Goal: Task Accomplishment & Management: Complete application form

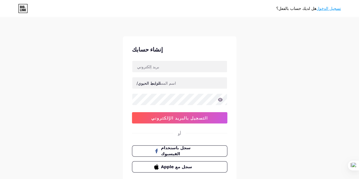
scroll to position [32, 0]
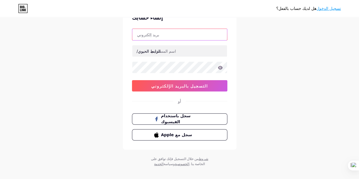
click at [179, 36] on input "text" at bounding box center [179, 34] width 95 height 11
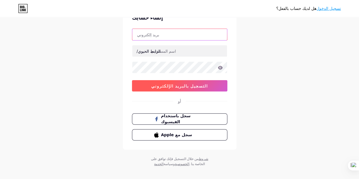
type input "[EMAIL_ADDRESS][DOMAIN_NAME]"
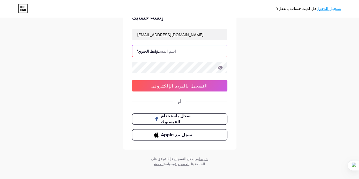
click at [200, 51] on input "text" at bounding box center [179, 50] width 95 height 11
type input "rachid_djh"
click at [222, 67] on icon at bounding box center [219, 68] width 5 height 4
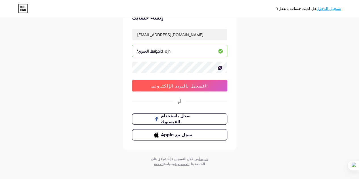
click at [183, 85] on font "التسجيل بالبريد الإلكتروني" at bounding box center [179, 86] width 57 height 5
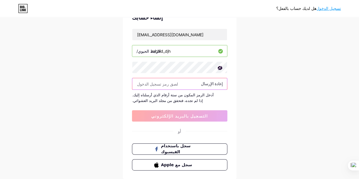
click at [183, 83] on input "text" at bounding box center [179, 83] width 95 height 11
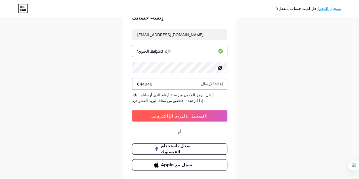
type input "644040"
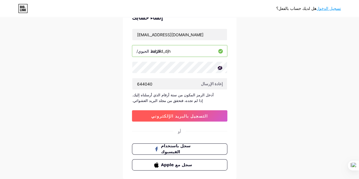
click at [180, 111] on button "التسجيل بالبريد الإلكتروني" at bounding box center [179, 115] width 95 height 11
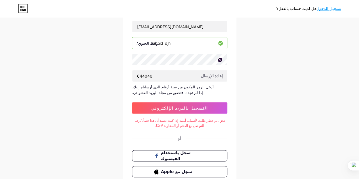
scroll to position [77, 0]
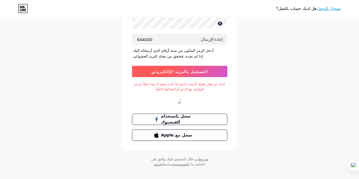
click at [171, 70] on font "التسجيل بالبريد الإلكتروني" at bounding box center [179, 71] width 57 height 5
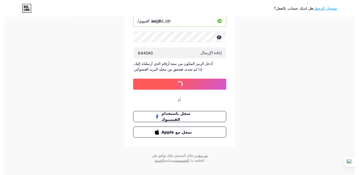
scroll to position [0, 0]
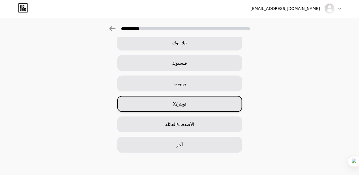
scroll to position [69, 0]
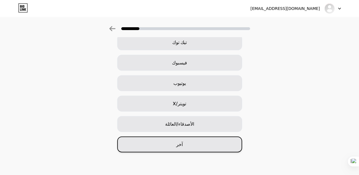
click at [207, 143] on div "آخر" at bounding box center [179, 144] width 125 height 16
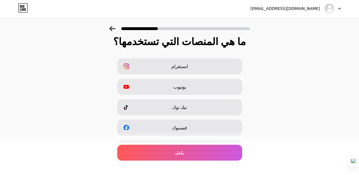
scroll to position [0, 0]
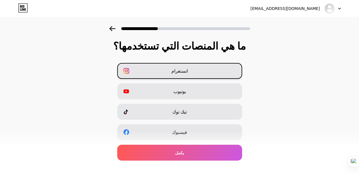
click at [190, 69] on div "انستغرام" at bounding box center [179, 71] width 125 height 16
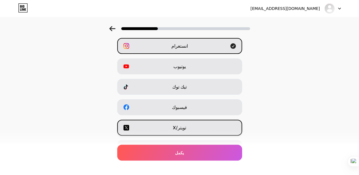
scroll to position [57, 0]
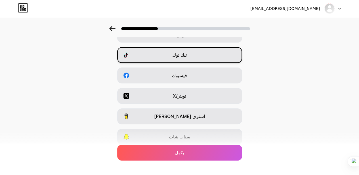
click at [200, 56] on div "تيك توك" at bounding box center [179, 55] width 125 height 16
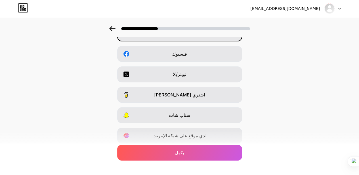
scroll to position [69, 0]
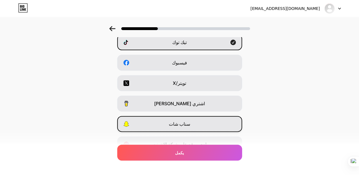
click at [205, 127] on div "سناب شات" at bounding box center [179, 124] width 125 height 16
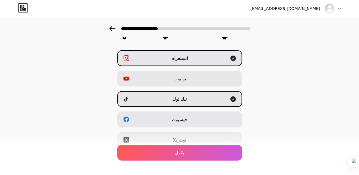
scroll to position [41, 0]
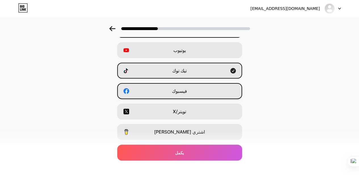
click at [202, 86] on div "فيسبوك" at bounding box center [179, 91] width 125 height 16
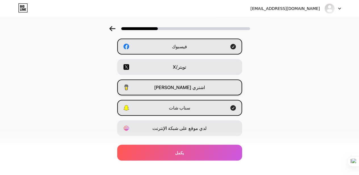
scroll to position [98, 0]
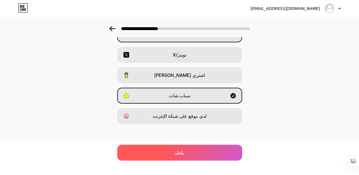
click at [212, 157] on div "يكمل" at bounding box center [179, 153] width 125 height 16
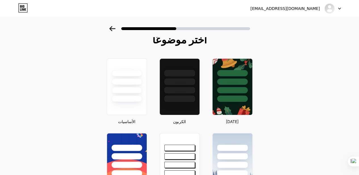
scroll to position [0, 0]
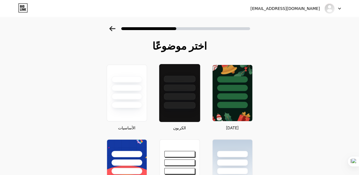
click at [182, 100] on div at bounding box center [179, 86] width 41 height 45
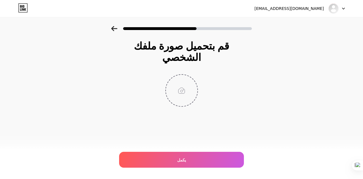
click at [184, 79] on input "file" at bounding box center [181, 90] width 31 height 31
type input "C:\fakepath\Gemini_Generated_Image_kb6nckb6nckb6nck.png"
click at [187, 81] on img at bounding box center [181, 90] width 33 height 33
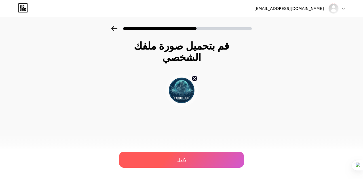
click at [180, 160] on font "يكمل" at bounding box center [181, 160] width 9 height 5
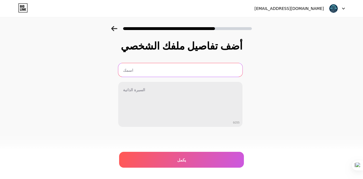
click at [147, 75] on input "text" at bounding box center [180, 70] width 124 height 14
type input "rachid djhaltia"
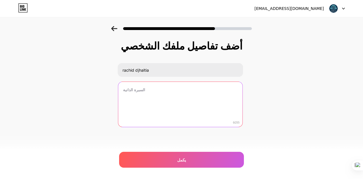
click at [149, 100] on textarea at bounding box center [180, 105] width 124 height 46
type textarea "ص"
click at [132, 91] on textarea "صاحب شهادة التاهيل من المستوى 4 في تخصص الاعلام" at bounding box center [179, 105] width 125 height 46
click at [123, 90] on textarea "صاحب شهادة التاهيل من المستوى 4 في تخصص الاعلام" at bounding box center [179, 105] width 125 height 46
click at [201, 90] on textarea "صاحب شهادة التاهيل من المستوى 4 في تخصص الاعلام" at bounding box center [179, 105] width 125 height 46
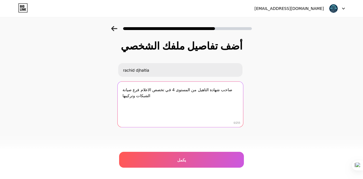
click at [146, 89] on textarea "صاحب شهادة التاهيل من المستوى 4 في تخصص الاعلام فرع صيانة الشبكات وتركيبها" at bounding box center [179, 105] width 125 height 46
click at [155, 90] on textarea "صاحب شهادة التاهيل من المستوى 4 في تخصص الاعلام فرع صيانة الشبكات وتركيبها" at bounding box center [179, 105] width 125 height 46
click at [122, 97] on textarea "صاحب شهادة التاهيل من المستوى 4 في تخصص الاعلام فرع تركيب وصيانة الشبكات وتركيب…" at bounding box center [179, 105] width 125 height 46
click at [147, 97] on textarea "صاحب شهادة التاهيل من المستوى 4 في تخصص الاعلام فرع تركيب وصيانة الشبكاوتركيبها" at bounding box center [179, 105] width 125 height 46
click at [126, 91] on textarea "صاحب شهادة التاهيل من المستوى 4 في تخصص الاعلام فرع تركيب وصيانة الشبكاوت" at bounding box center [179, 105] width 125 height 46
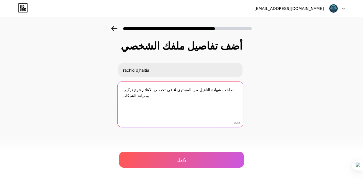
click at [216, 89] on textarea "صاحب شهادة التاهيل من المستوى 4 في تخصص الاعلام فرع تركيب وصيانة الشبكات" at bounding box center [179, 105] width 125 height 46
click at [218, 89] on textarea "صاحب شهادة التاهيل من المستوى 4 في تخصص الاعلام فرع تركيب وصيانة الشبكات" at bounding box center [179, 105] width 125 height 46
click at [203, 88] on textarea "صاحب شهادة ذات التاهيل من المستوى 4 في تخصص الاعلام فرع تركيب وصيانة الشبكات" at bounding box center [179, 105] width 125 height 46
drag, startPoint x: 200, startPoint y: 89, endPoint x: 203, endPoint y: 90, distance: 3.2
click at [201, 89] on textarea "صاحب شهادة ذات تاهيل من المستوى 4 في تخصص الاعلام فرع تركيب وصيانة الشبكات" at bounding box center [179, 105] width 125 height 46
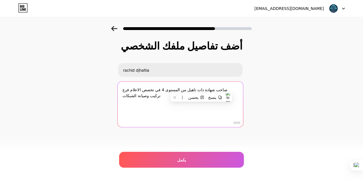
drag, startPoint x: 201, startPoint y: 89, endPoint x: 202, endPoint y: 92, distance: 3.2
click at [201, 89] on textarea "صاحب شهادة ذات تاهيل من المستوى 4 في تخصص الاعلام فرع تركيب وصيانة الشبكات" at bounding box center [179, 105] width 125 height 46
click at [201, 90] on textarea "صاحب شهادة ذات تاهيل من المستوى 4 في تخصص الاعلام فرع تركيب وصيانة الشبكات" at bounding box center [179, 105] width 125 height 46
click at [202, 99] on textarea "صاحب شهادة ذات تاهيل من المستوى 4 في تخصص الاعلام فرع تركيب وصيانة الشبكات" at bounding box center [179, 105] width 125 height 46
drag, startPoint x: 201, startPoint y: 87, endPoint x: 205, endPoint y: 96, distance: 10.0
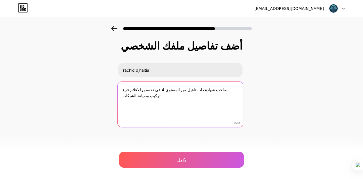
click at [201, 87] on textarea "صاحب شهادة ذات تاهيل من المستوى 4 في تخصص الاعلام فرع تركيب وصيانة الشبكات" at bounding box center [179, 105] width 125 height 46
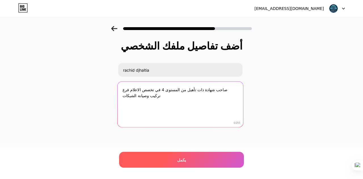
type textarea "صاحب شهادة ذات تأهيل من المستوى 4 في تخصص الاعلام فرع تركيب وصيانة الشبكات"
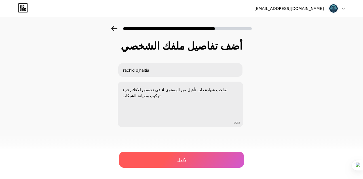
click at [194, 161] on div "يكمل" at bounding box center [181, 160] width 125 height 16
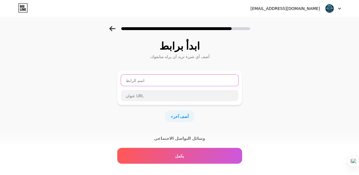
click at [181, 80] on input "text" at bounding box center [179, 80] width 117 height 11
type input "ه"
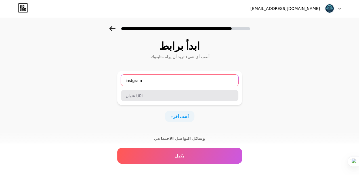
type input "instgram"
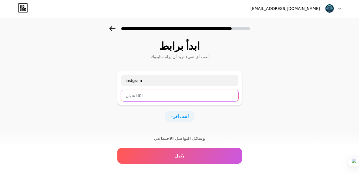
click at [187, 100] on input "text" at bounding box center [179, 95] width 117 height 11
paste input "[URL][DOMAIN_NAME]"
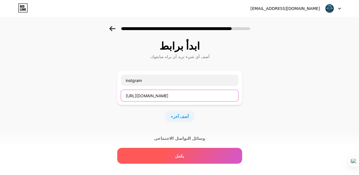
type input "[URL][DOMAIN_NAME]"
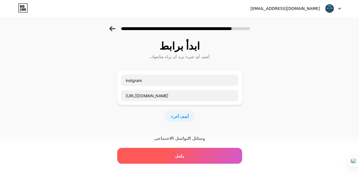
click at [185, 155] on div "يكمل" at bounding box center [179, 156] width 125 height 16
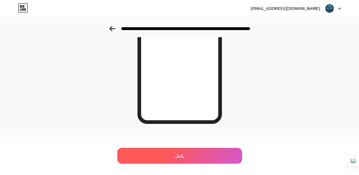
scroll to position [110, 0]
click at [194, 157] on div "يكمل" at bounding box center [179, 156] width 125 height 16
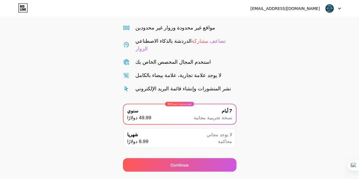
scroll to position [49, 0]
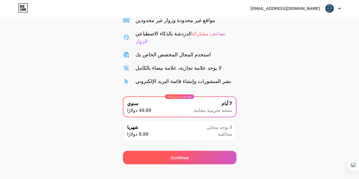
click at [202, 151] on div "Continue" at bounding box center [179, 158] width 113 height 14
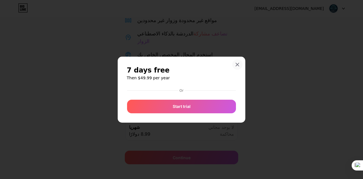
click at [234, 66] on div at bounding box center [237, 65] width 10 height 10
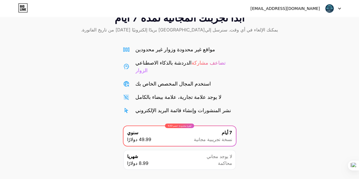
scroll to position [0, 0]
